Goal: Task Accomplishment & Management: Manage account settings

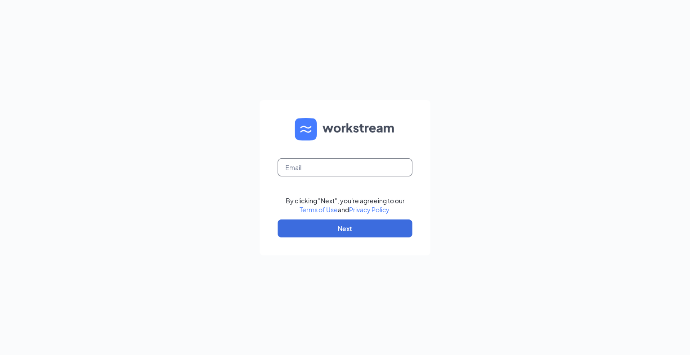
click at [342, 166] on input "text" at bounding box center [345, 168] width 135 height 18
type input "blakeboyer@bleedblue.net"
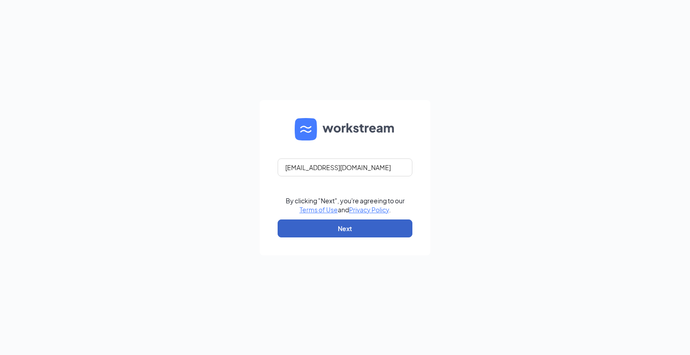
click at [338, 230] on button "Next" at bounding box center [345, 229] width 135 height 18
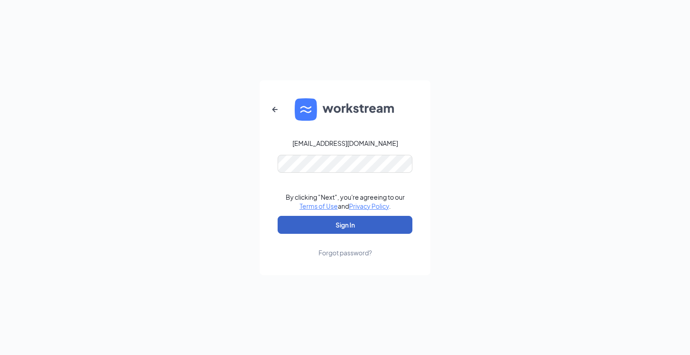
click at [338, 226] on button "Sign In" at bounding box center [345, 225] width 135 height 18
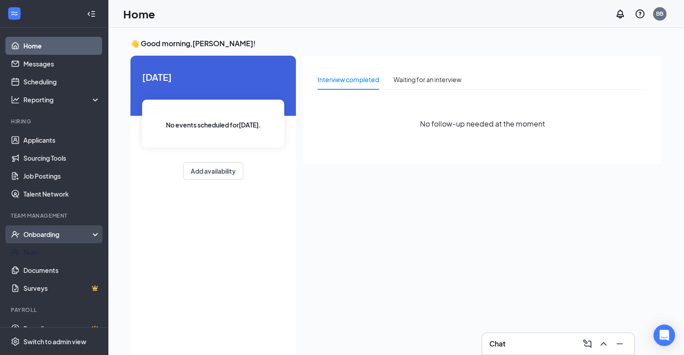
click at [68, 241] on div "Onboarding" at bounding box center [54, 235] width 108 height 18
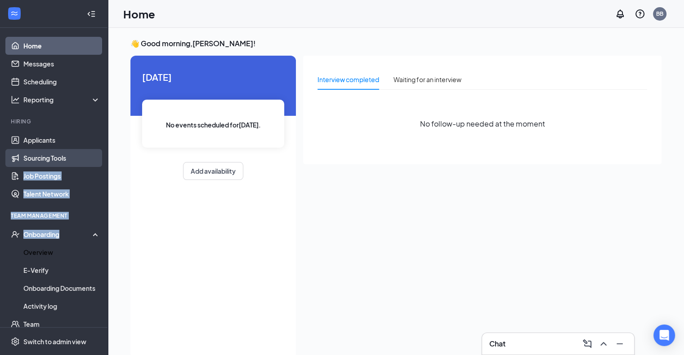
drag, startPoint x: 68, startPoint y: 241, endPoint x: 52, endPoint y: 165, distance: 78.1
click at [52, 165] on ul "Home Messages Scheduling Reporting Hiring Applicants Sourcing Tools Job Posting…" at bounding box center [53, 221] width 107 height 386
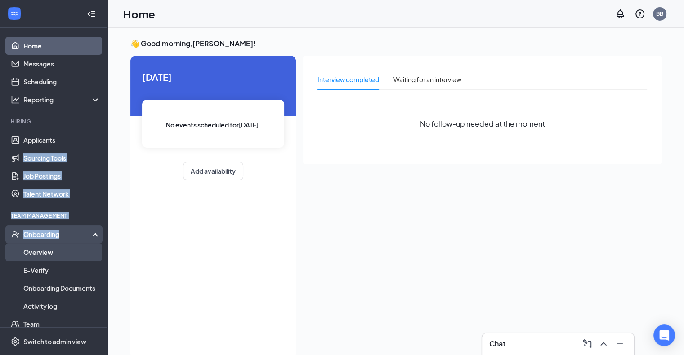
click at [58, 257] on link "Overview" at bounding box center [61, 253] width 77 height 18
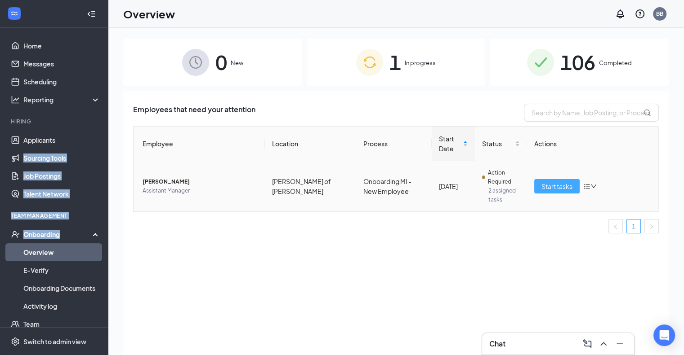
click at [556, 185] on span "Start tasks" at bounding box center [556, 187] width 31 height 10
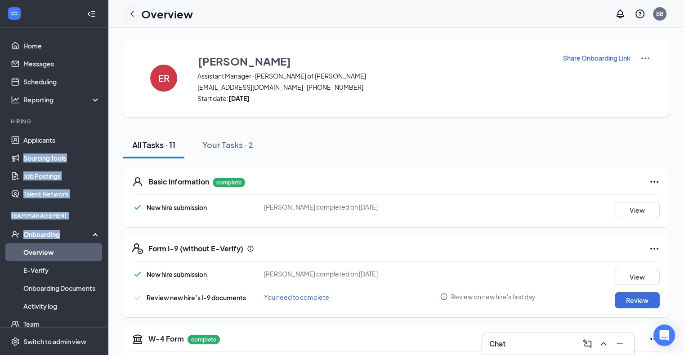
click at [132, 13] on icon "ChevronLeft" at bounding box center [132, 14] width 4 height 6
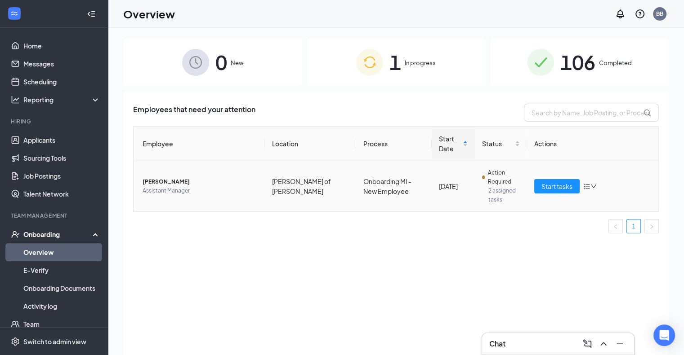
click at [167, 181] on span "[PERSON_NAME]" at bounding box center [199, 182] width 115 height 9
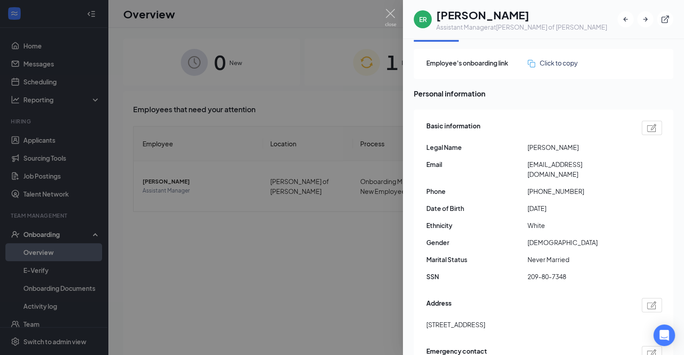
scroll to position [17, 0]
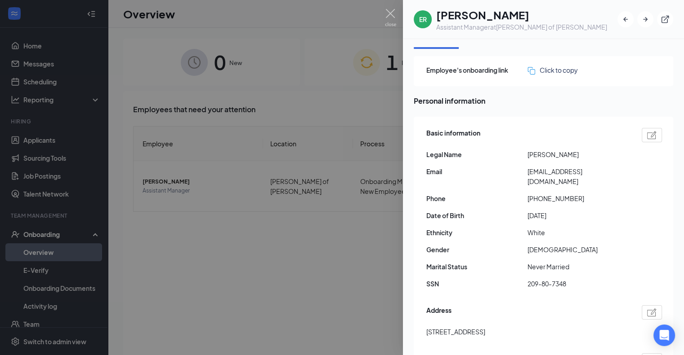
click at [525, 169] on span "Email" at bounding box center [476, 172] width 101 height 10
drag, startPoint x: 528, startPoint y: 172, endPoint x: 592, endPoint y: 163, distance: 64.0
click at [592, 163] on div "Basic information Legal Name [PERSON_NAME] Email [EMAIL_ADDRESS][DOMAIN_NAME] P…" at bounding box center [543, 211] width 235 height 170
click at [572, 172] on span "[EMAIL_ADDRESS][DOMAIN_NAME]" at bounding box center [577, 177] width 101 height 20
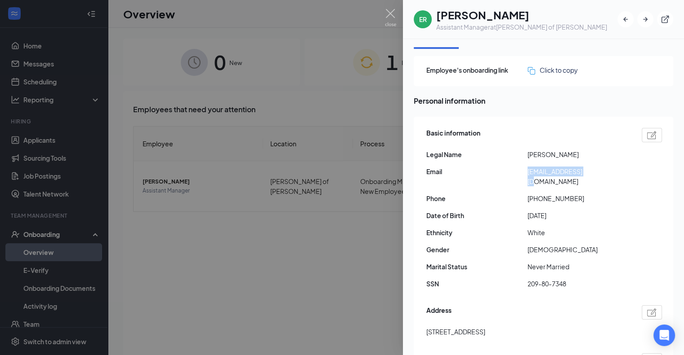
drag, startPoint x: 581, startPoint y: 171, endPoint x: 527, endPoint y: 172, distance: 54.4
click at [527, 172] on span "[EMAIL_ADDRESS][DOMAIN_NAME]" at bounding box center [577, 177] width 101 height 20
click at [517, 170] on span "Email" at bounding box center [476, 172] width 101 height 10
